Goal: Information Seeking & Learning: Learn about a topic

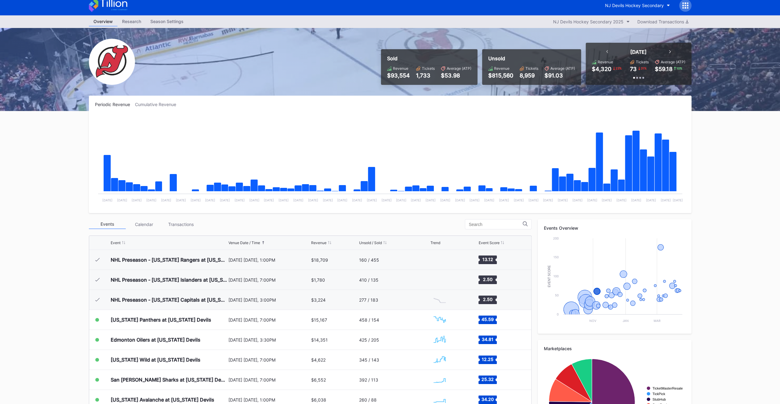
scroll to position [60, 0]
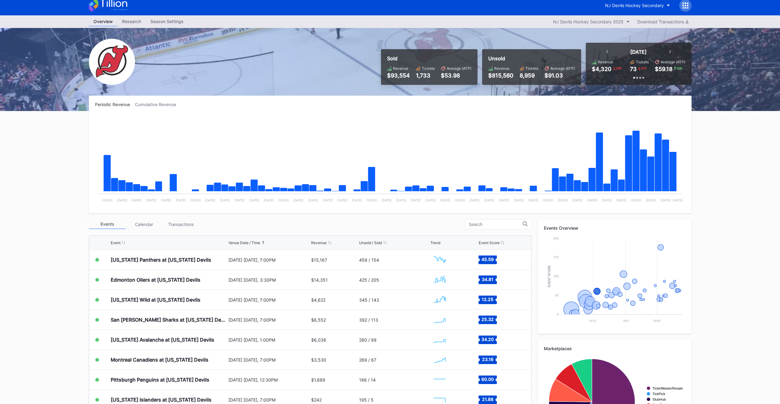
click at [411, 61] on div "Sold" at bounding box center [429, 58] width 84 height 6
click at [139, 15] on div "NJ Devils Hockey Secondary" at bounding box center [390, 5] width 615 height 20
click at [138, 24] on div "Research" at bounding box center [132, 21] width 28 height 9
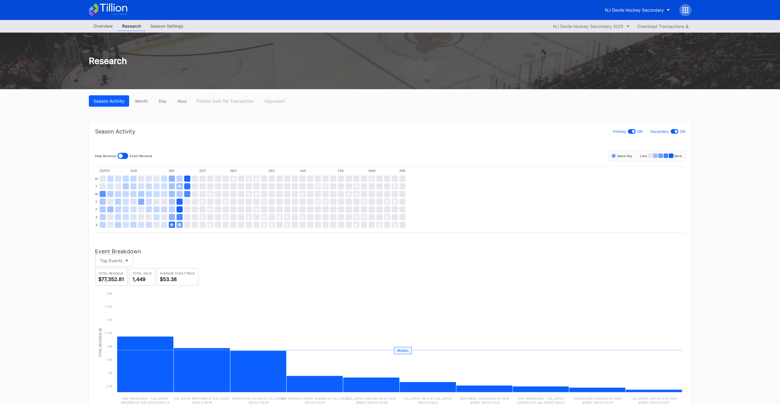
click at [107, 24] on div "Overview" at bounding box center [103, 26] width 29 height 9
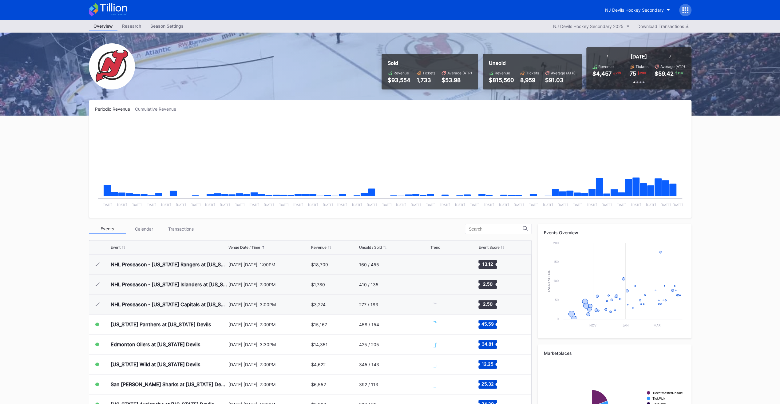
scroll to position [60, 0]
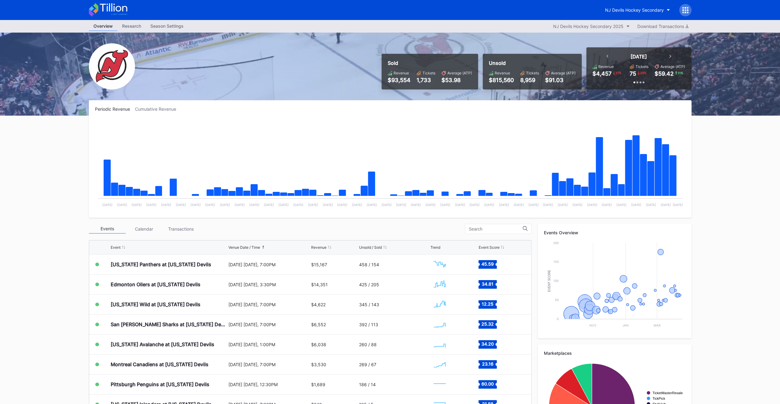
click at [122, 108] on div "Periodic Revenue" at bounding box center [115, 108] width 40 height 5
click at [158, 108] on div "Cumulative Revenue" at bounding box center [158, 108] width 46 height 5
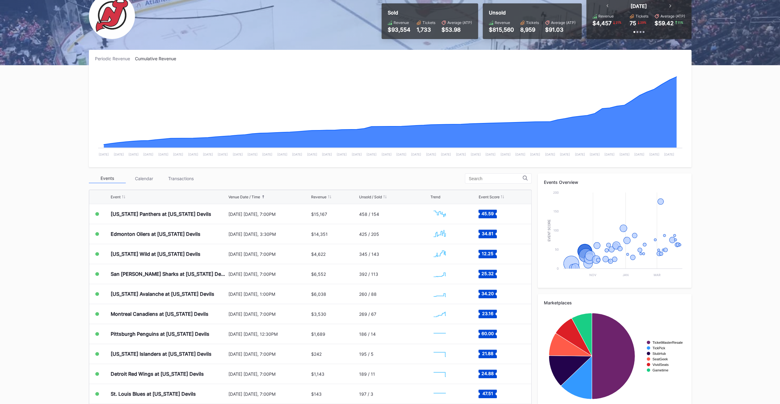
scroll to position [15, 0]
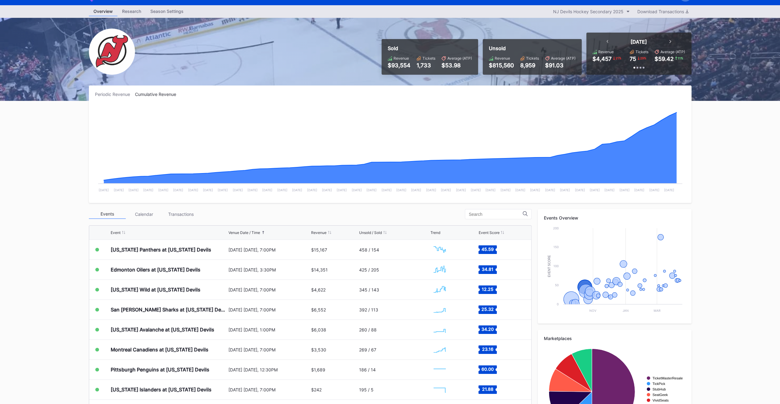
click at [140, 211] on div "Calendar" at bounding box center [144, 214] width 37 height 10
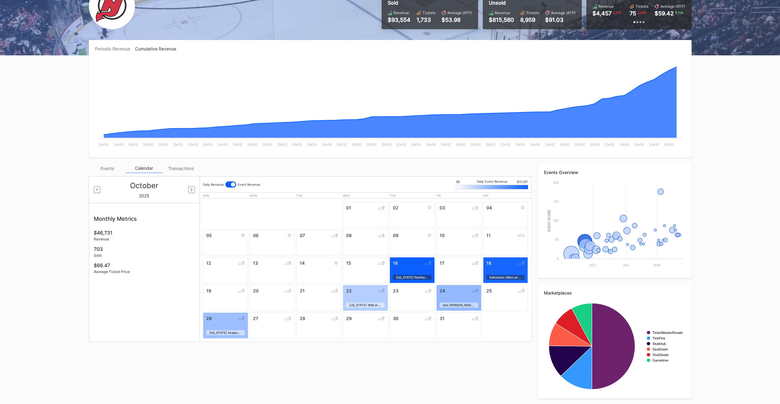
scroll to position [0, 0]
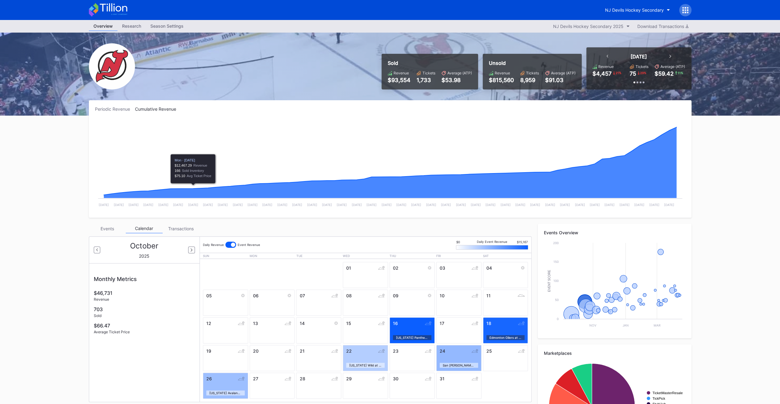
click at [177, 233] on div "Events Calendar Transactions [DATE] Monthly Metrics $46,731 Revenue 703 Sold $6…" at bounding box center [310, 313] width 443 height 178
click at [175, 220] on div "Periodic Revenue Cumulative Revenue Created with Highcharts 11.2.0 Chart title …" at bounding box center [390, 282] width 615 height 365
click at [177, 226] on div "Transactions" at bounding box center [181, 229] width 37 height 10
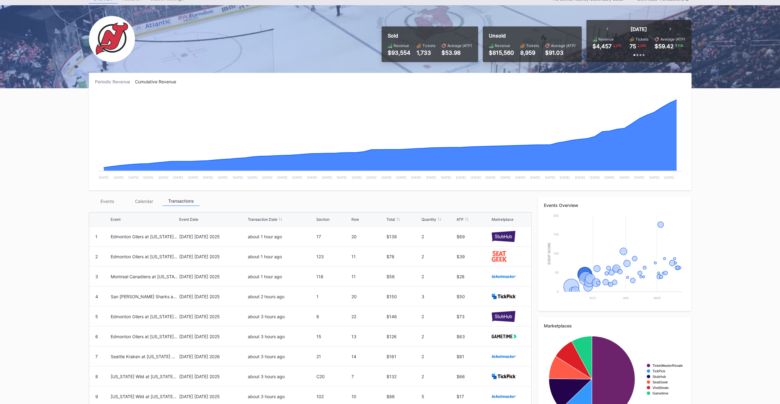
scroll to position [28, 0]
click at [145, 200] on div "Calendar" at bounding box center [144, 201] width 37 height 10
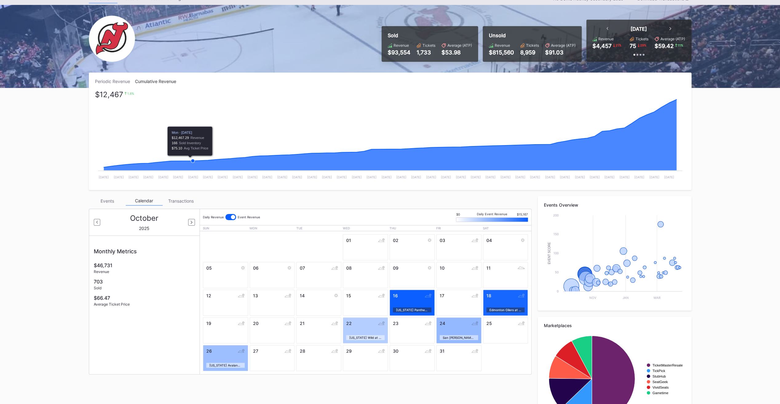
scroll to position [0, 0]
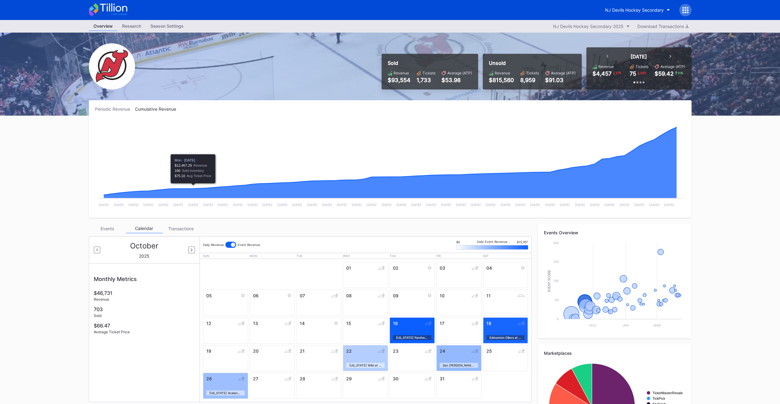
click at [167, 25] on div "Season Settings" at bounding box center [167, 26] width 42 height 9
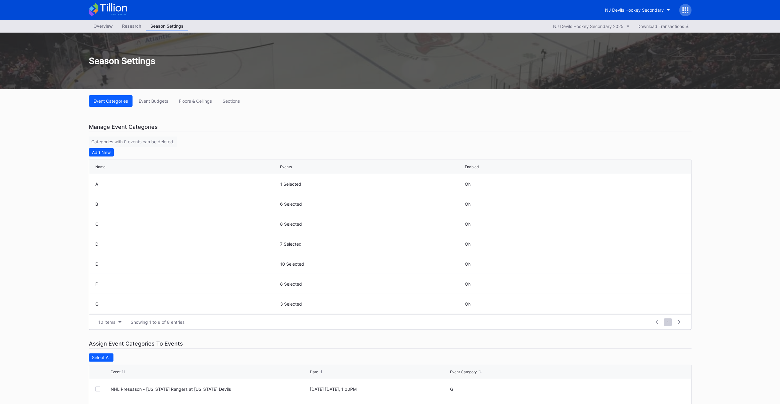
click at [128, 28] on div "Research" at bounding box center [132, 26] width 28 height 9
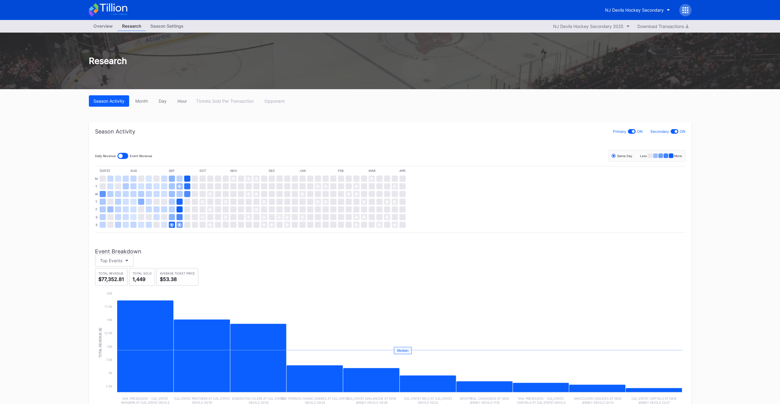
click at [101, 27] on div "Overview" at bounding box center [103, 26] width 29 height 9
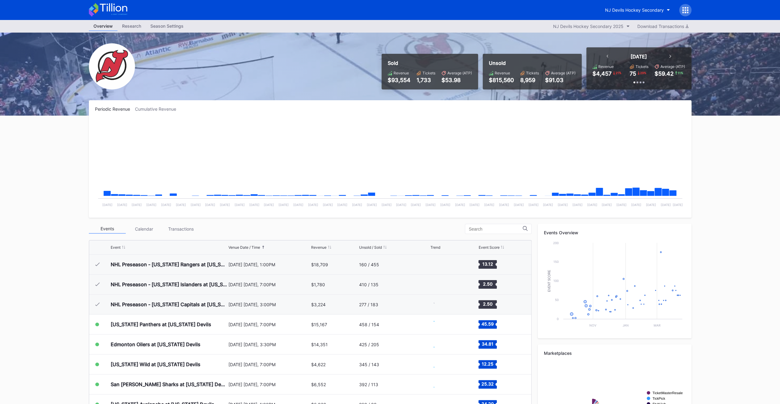
scroll to position [60, 0]
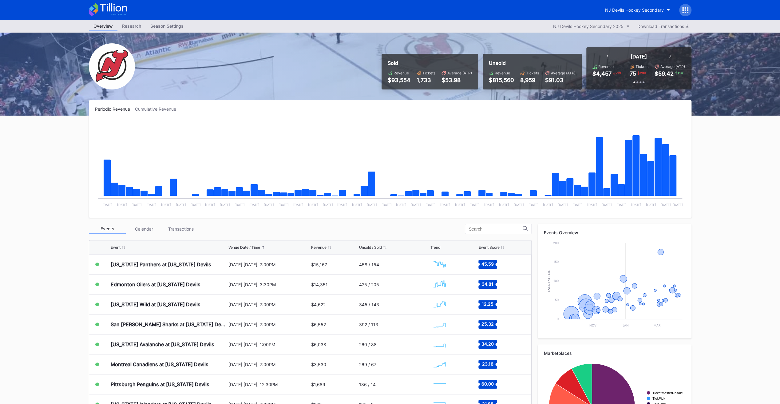
click at [135, 27] on div "Research" at bounding box center [132, 26] width 28 height 9
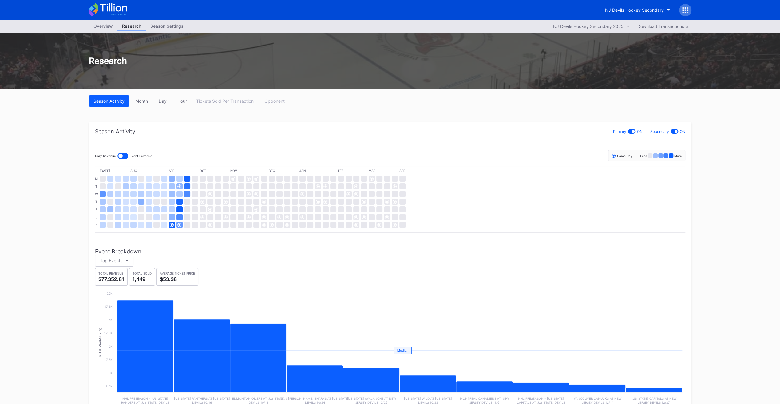
click at [99, 26] on div "Overview" at bounding box center [103, 26] width 29 height 9
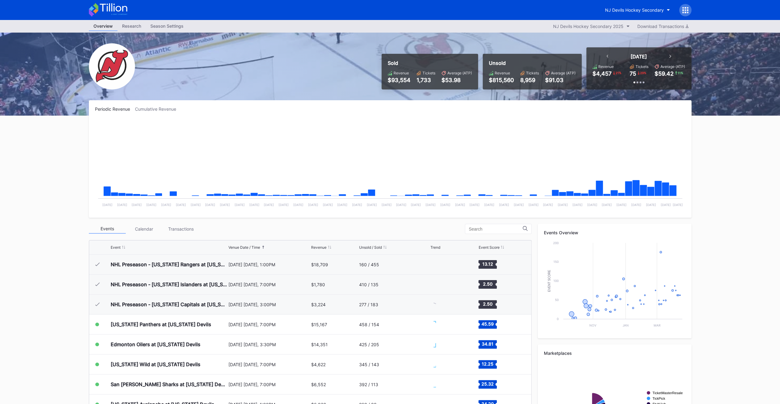
scroll to position [60, 0]
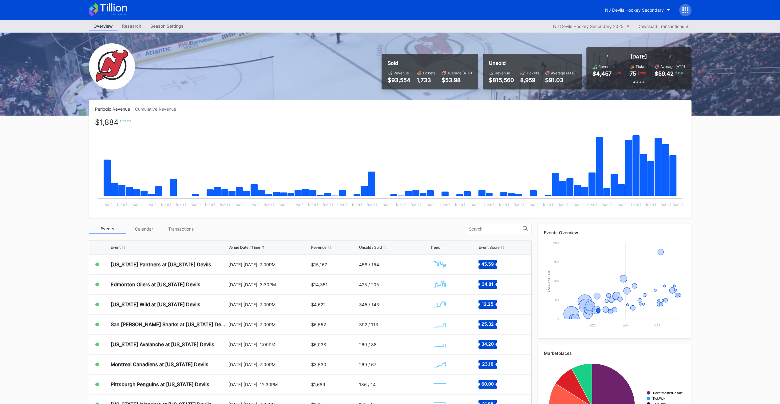
click at [164, 106] on div "Cumulative Revenue" at bounding box center [158, 108] width 46 height 5
